Goal: Transaction & Acquisition: Purchase product/service

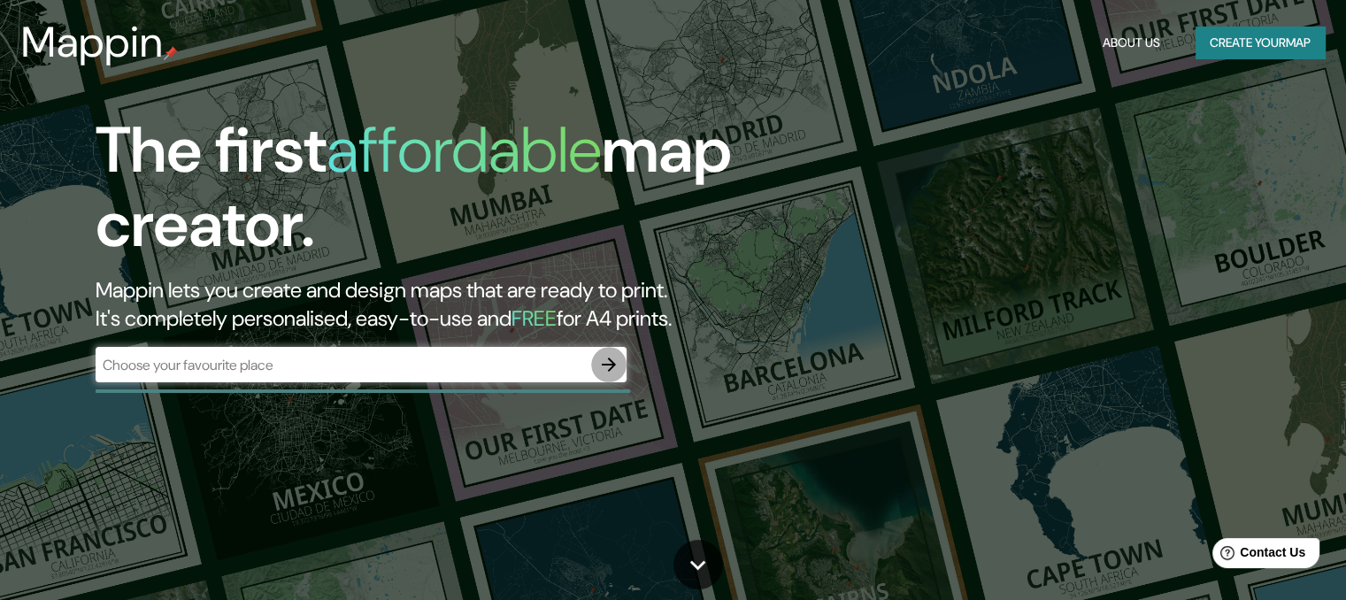
click at [617, 358] on icon "button" at bounding box center [608, 364] width 21 height 21
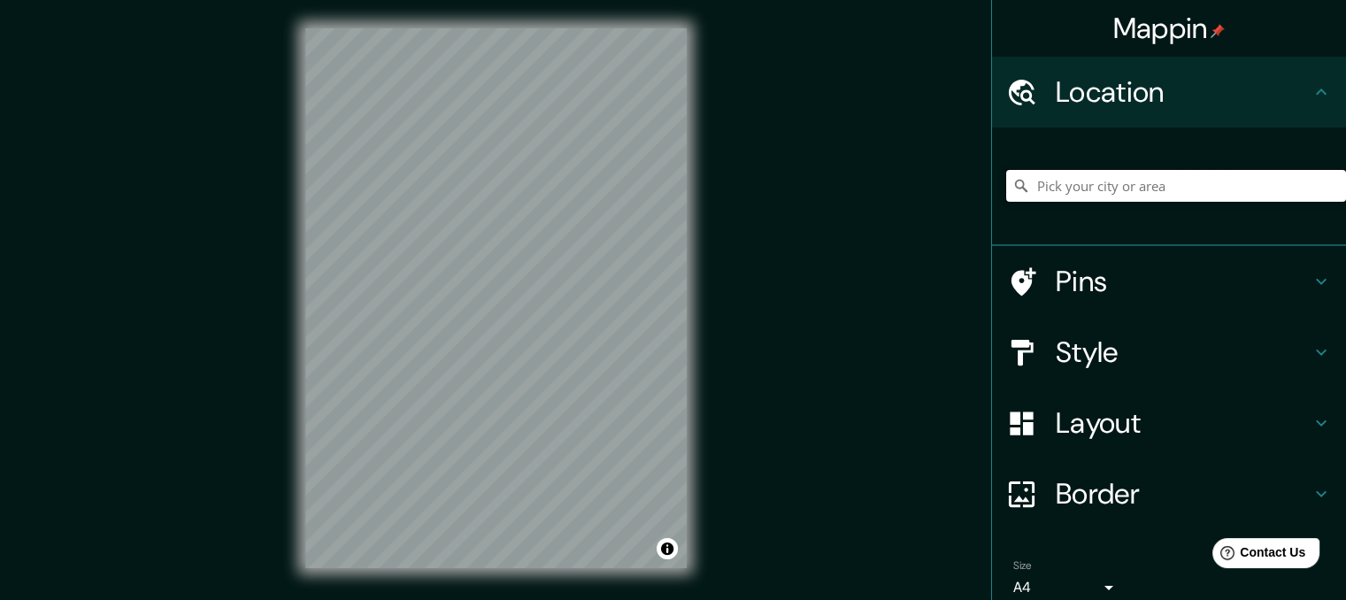
click at [1125, 184] on input "Pick your city or area" at bounding box center [1176, 186] width 340 height 32
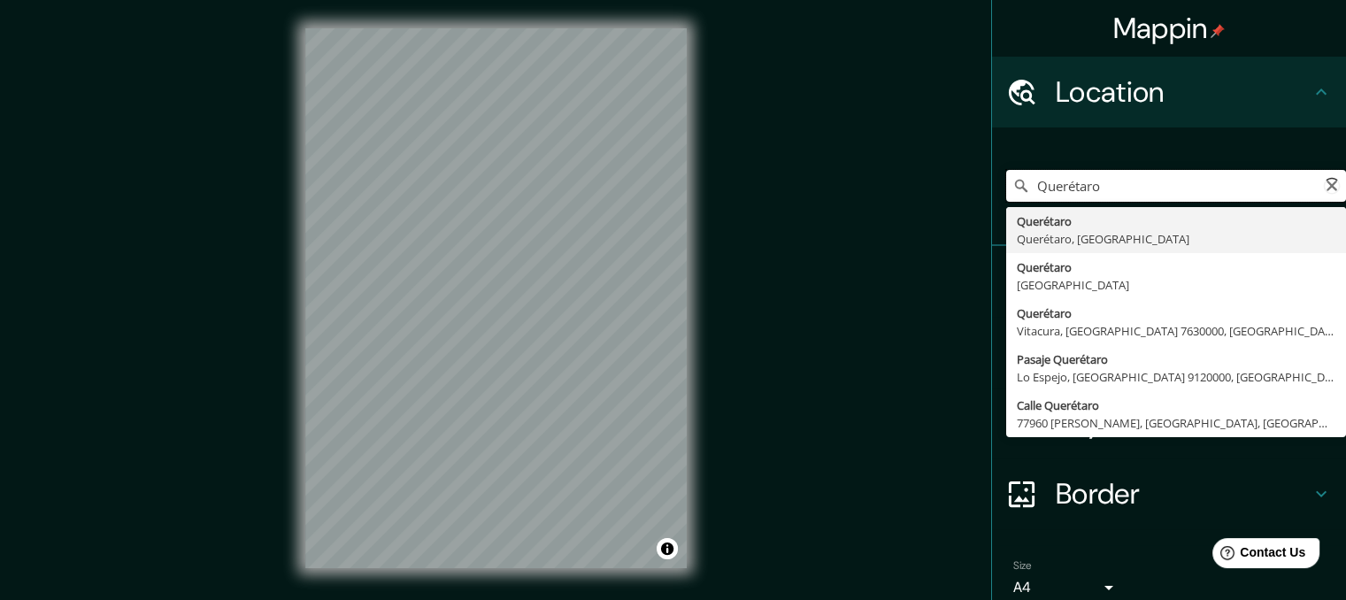
type input "Querétaro, Querétaro, México"
click at [1082, 189] on input "Querétaro, Querétaro, México" at bounding box center [1176, 186] width 340 height 32
click at [1136, 189] on input "Querétaro, Querétaro, México" at bounding box center [1176, 186] width 340 height 32
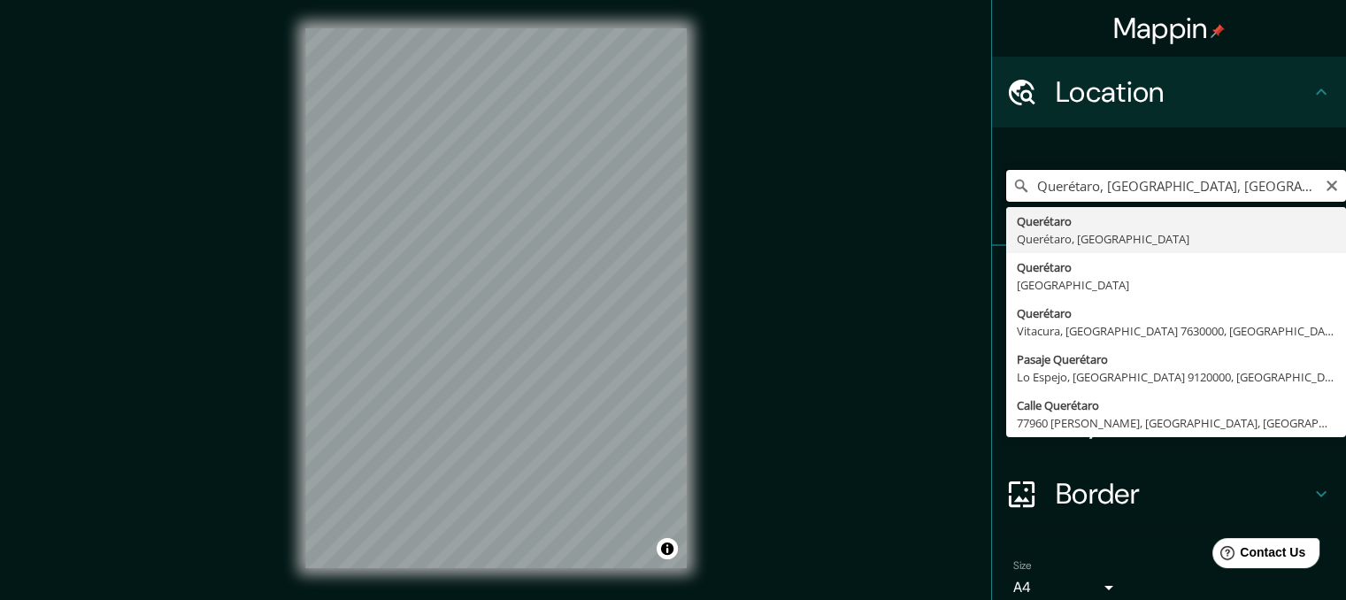
click at [1136, 189] on input "Querétaro, Querétaro, México" at bounding box center [1176, 186] width 340 height 32
type input "Calle Garambullo, 76166 Santiago de Querétaro, Querétaro, México"
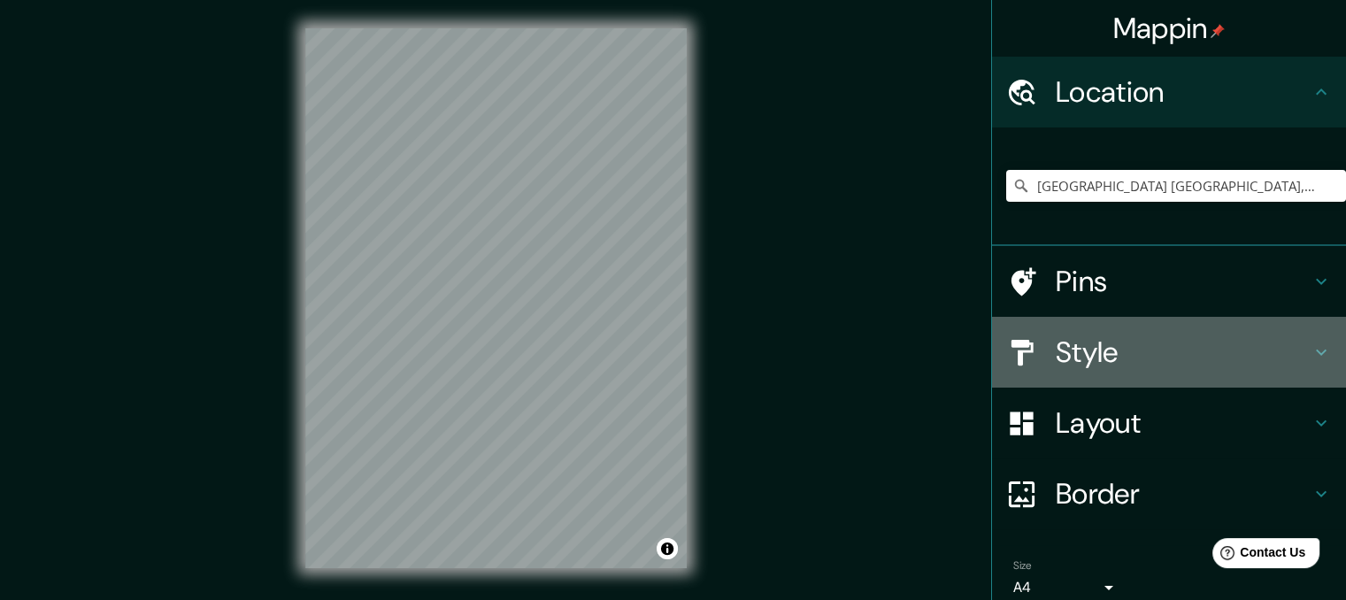
click at [1097, 354] on h4 "Style" at bounding box center [1183, 352] width 255 height 35
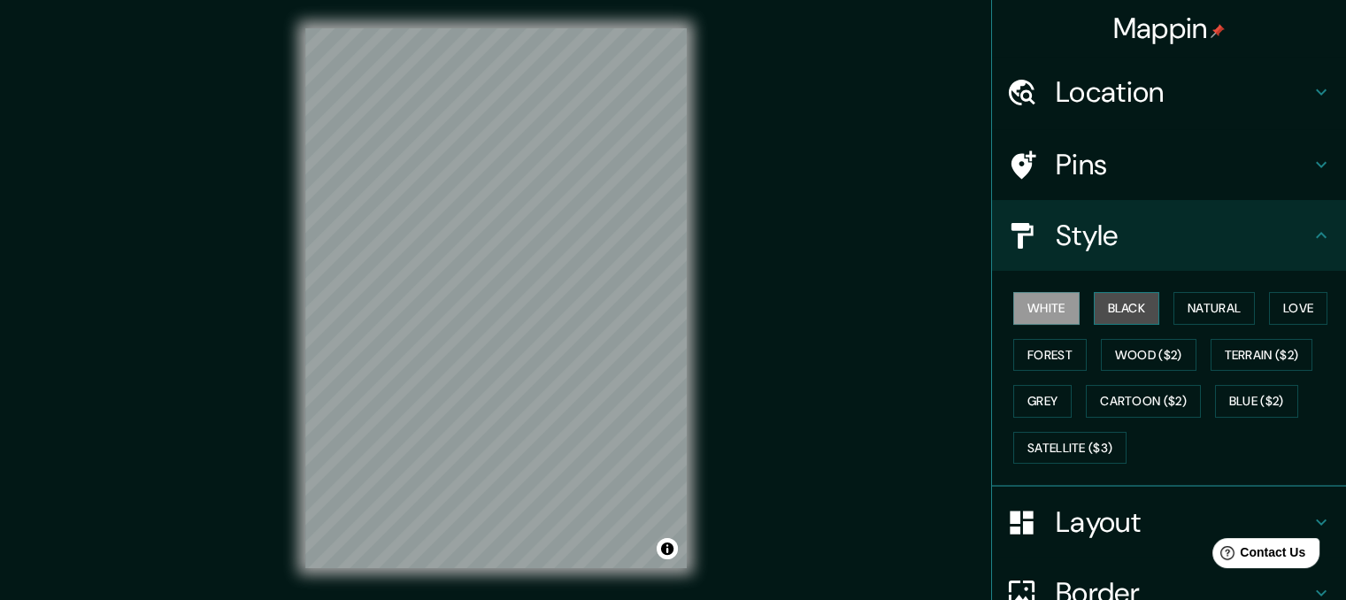
click at [1106, 309] on button "Black" at bounding box center [1127, 308] width 66 height 33
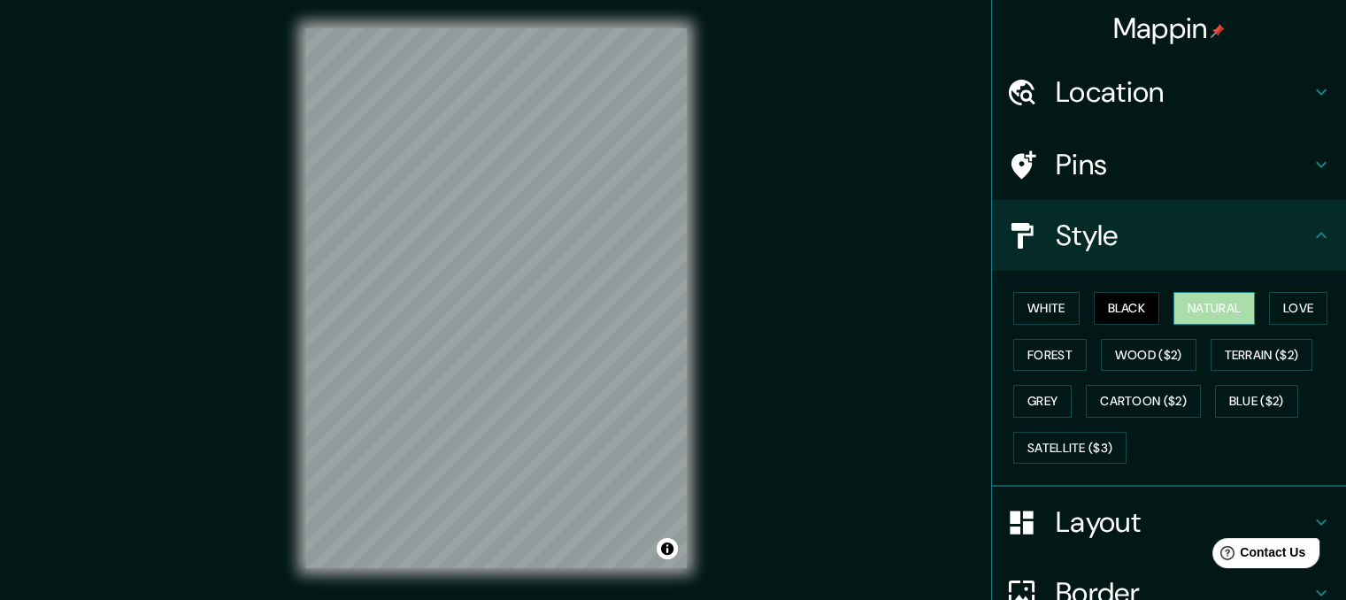
click at [1200, 305] on button "Natural" at bounding box center [1214, 308] width 81 height 33
click at [1277, 311] on button "Love" at bounding box center [1298, 308] width 58 height 33
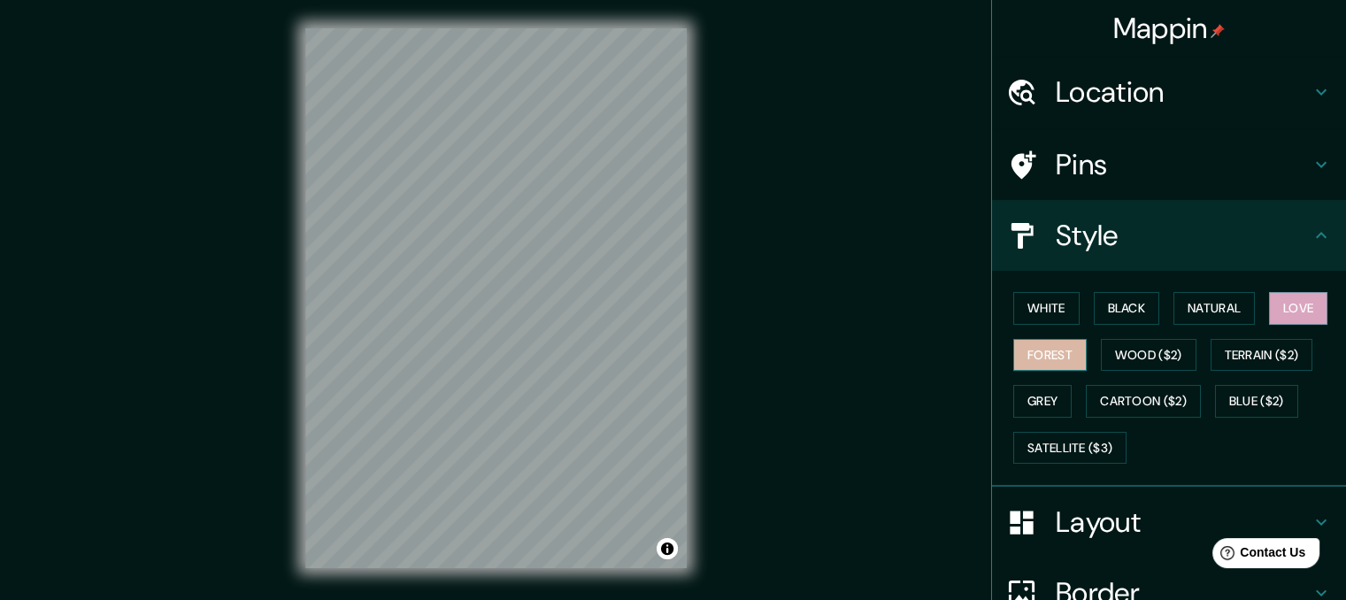
click at [1062, 358] on button "Forest" at bounding box center [1049, 355] width 73 height 33
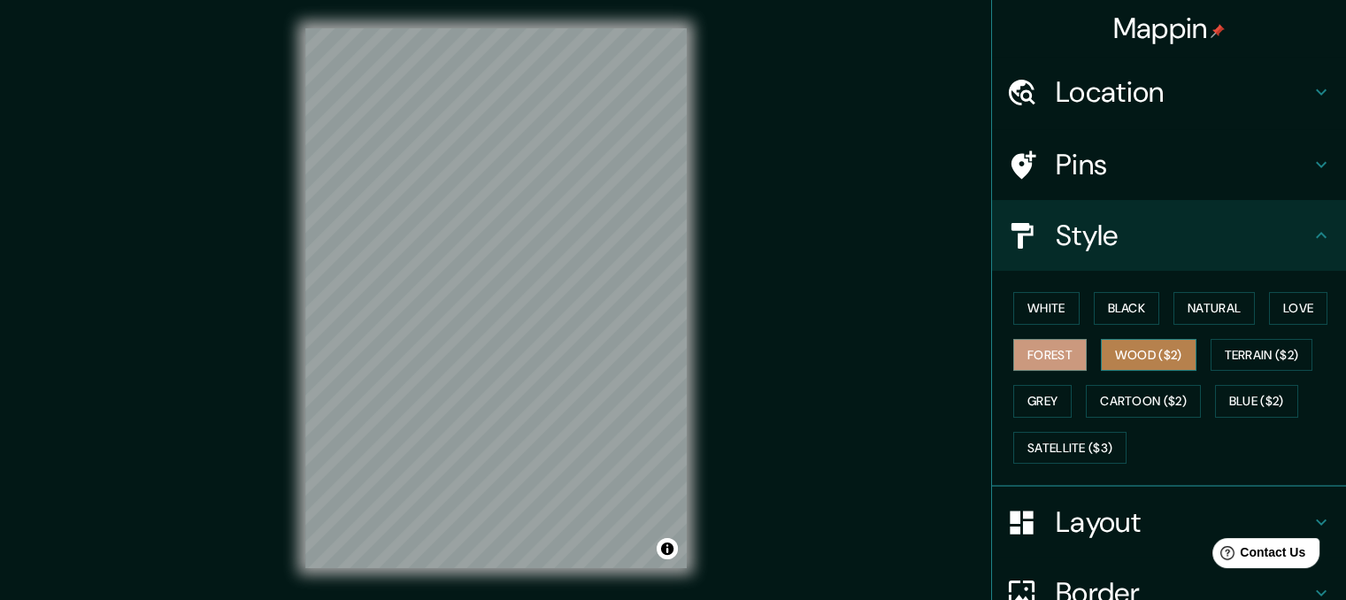
click at [1101, 360] on button "Wood ($2)" at bounding box center [1149, 355] width 96 height 33
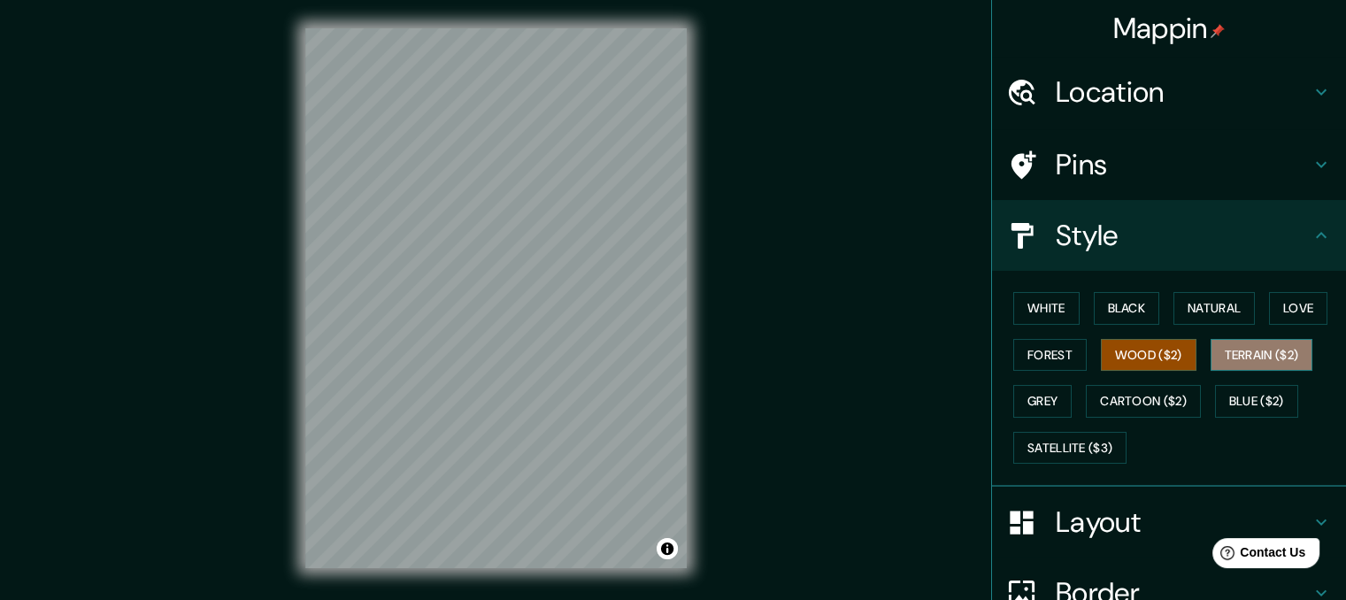
click at [1247, 348] on button "Terrain ($2)" at bounding box center [1262, 355] width 103 height 33
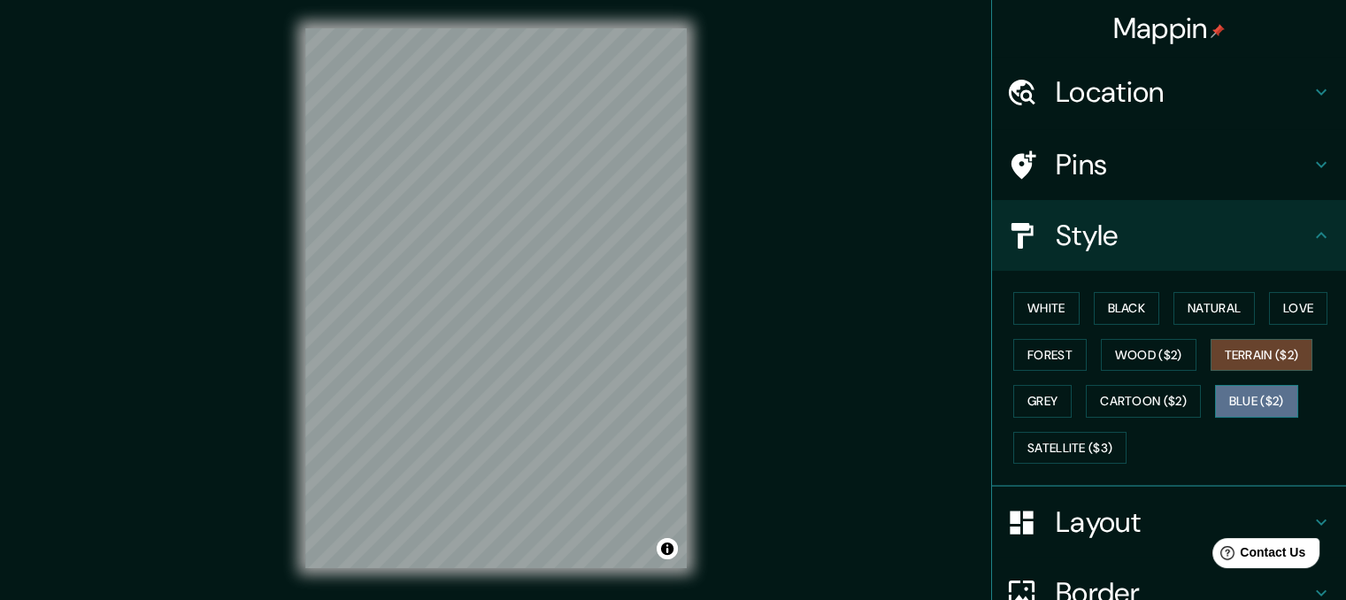
click at [1243, 394] on button "Blue ($2)" at bounding box center [1256, 401] width 83 height 33
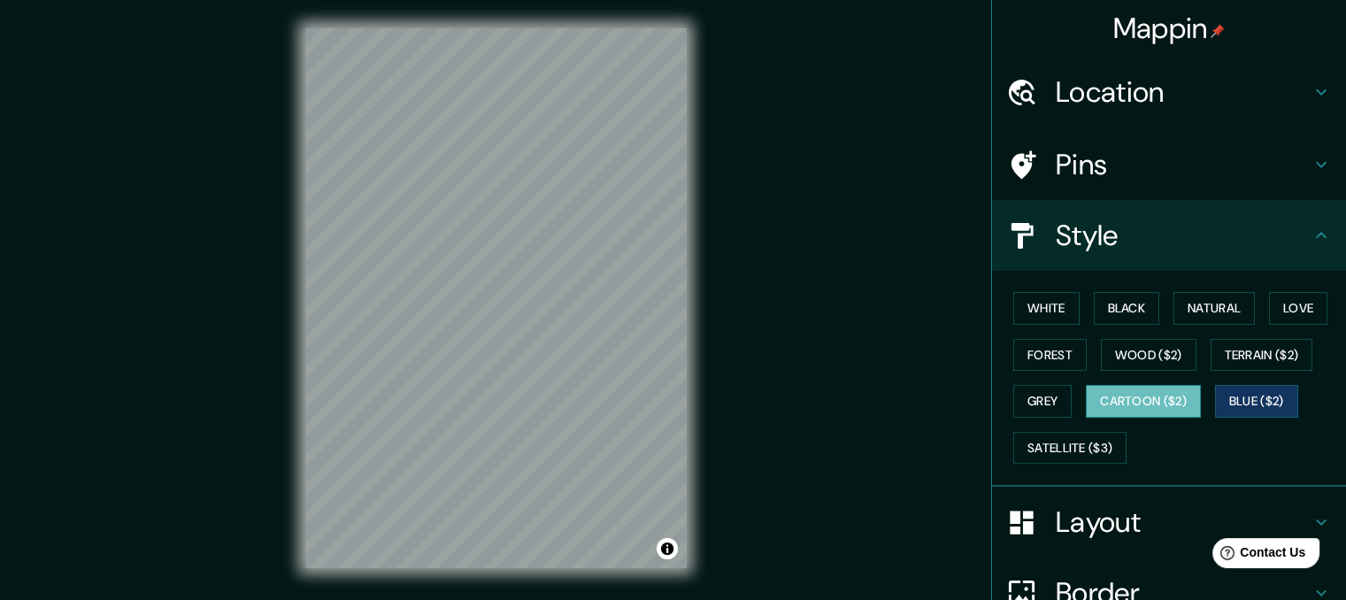
drag, startPoint x: 1150, startPoint y: 380, endPoint x: 1146, endPoint y: 406, distance: 26.8
click at [1146, 406] on div "White Black Natural Love Forest Wood ($2) Terrain ($2) Grey Cartoon ($2) Blue (…" at bounding box center [1176, 378] width 340 height 186
click at [1146, 406] on button "Cartoon ($2)" at bounding box center [1143, 401] width 115 height 33
click at [1024, 397] on button "Grey" at bounding box center [1042, 401] width 58 height 33
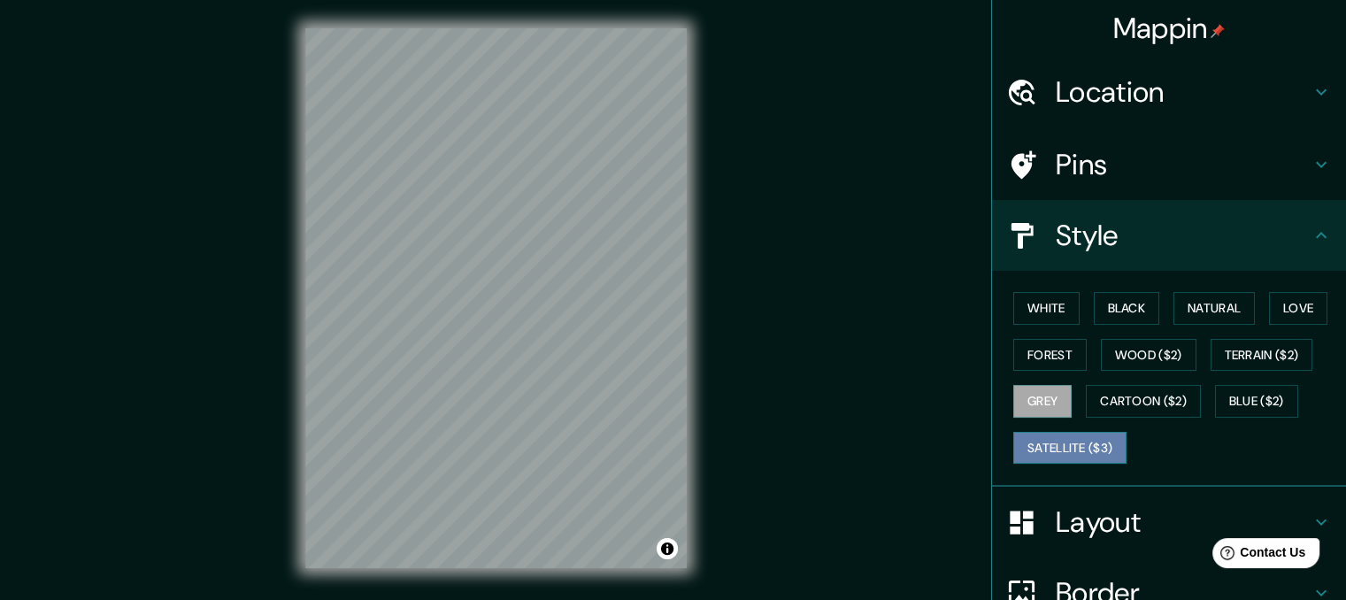
click at [1065, 452] on button "Satellite ($3)" at bounding box center [1069, 448] width 113 height 33
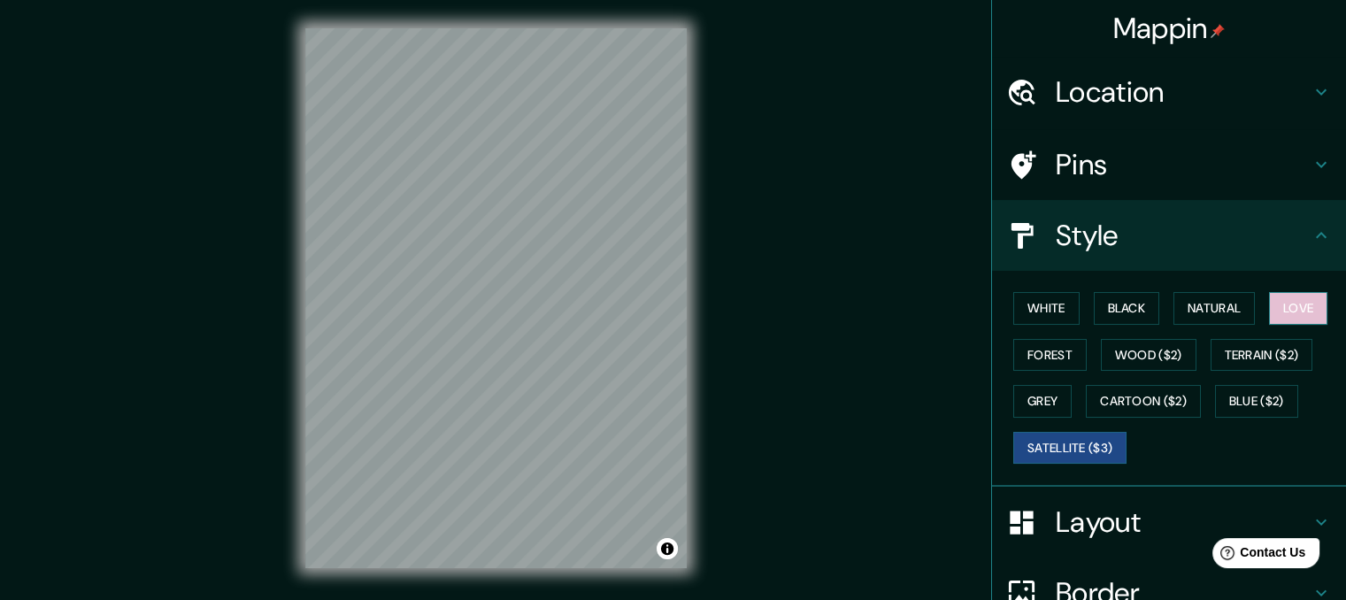
click at [1298, 311] on button "Love" at bounding box center [1298, 308] width 58 height 33
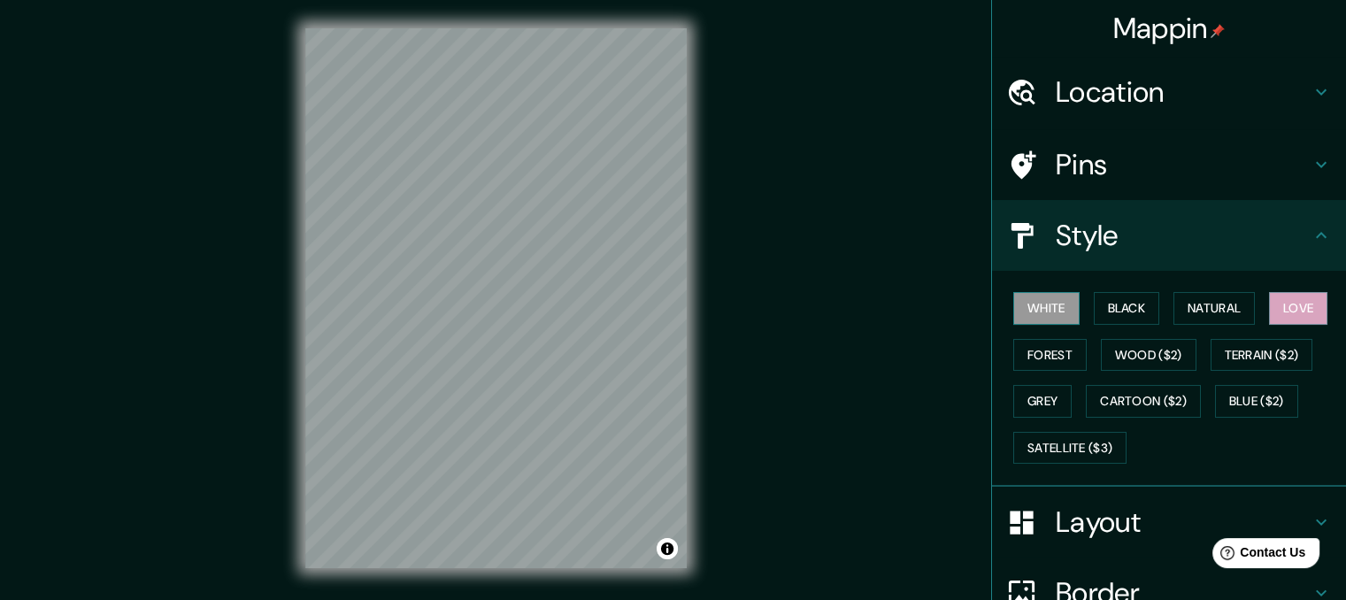
click at [1048, 296] on button "White" at bounding box center [1046, 308] width 66 height 33
click at [1126, 302] on button "Black" at bounding box center [1127, 308] width 66 height 33
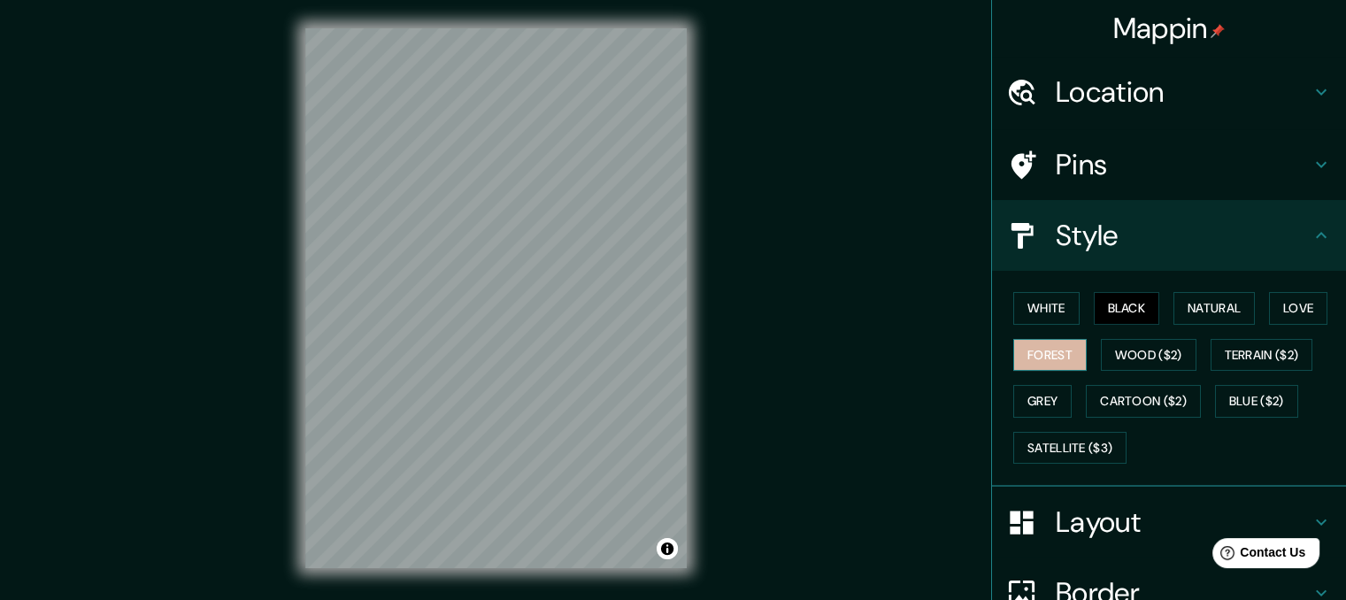
click at [1013, 360] on button "Forest" at bounding box center [1049, 355] width 73 height 33
click at [1102, 363] on button "Wood ($2)" at bounding box center [1149, 355] width 96 height 33
